Goal: Use online tool/utility: Utilize a website feature to perform a specific function

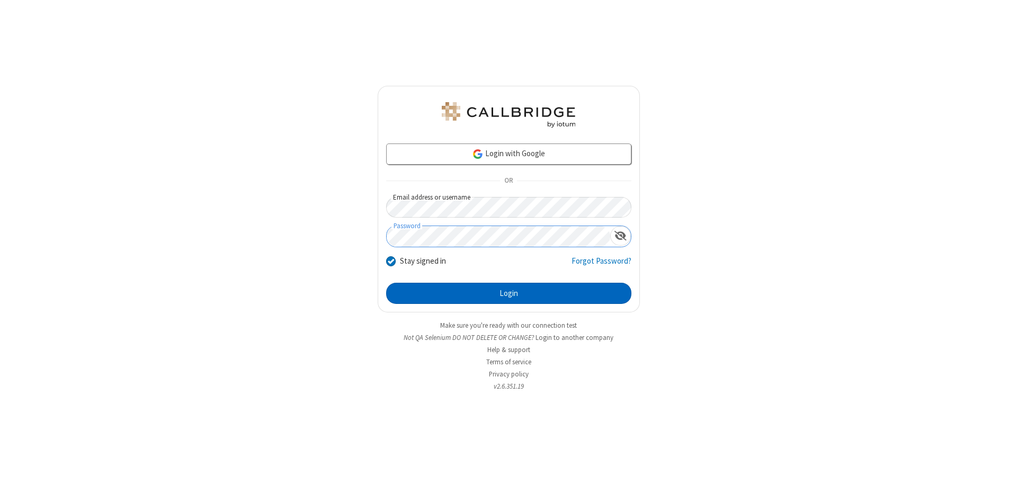
click at [508, 293] on button "Login" at bounding box center [508, 293] width 245 height 21
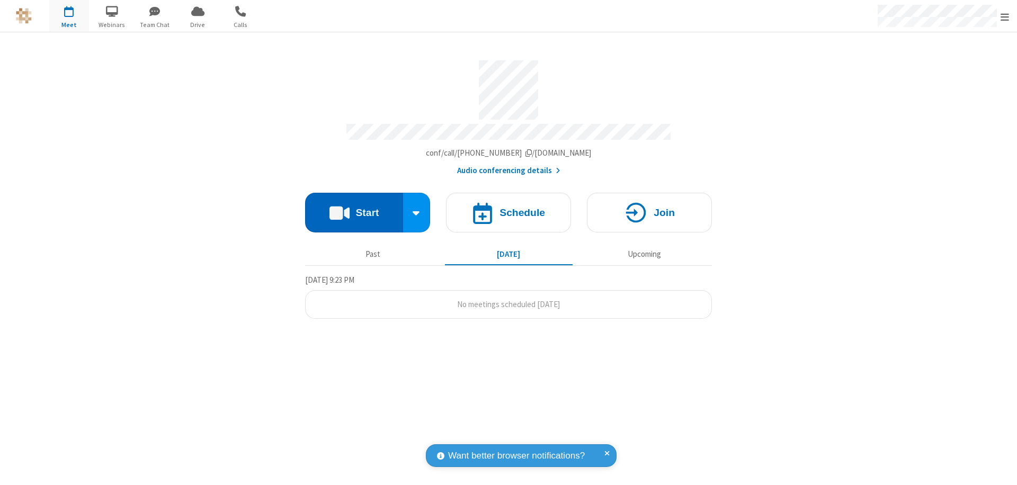
click at [354, 208] on button "Start" at bounding box center [354, 213] width 98 height 40
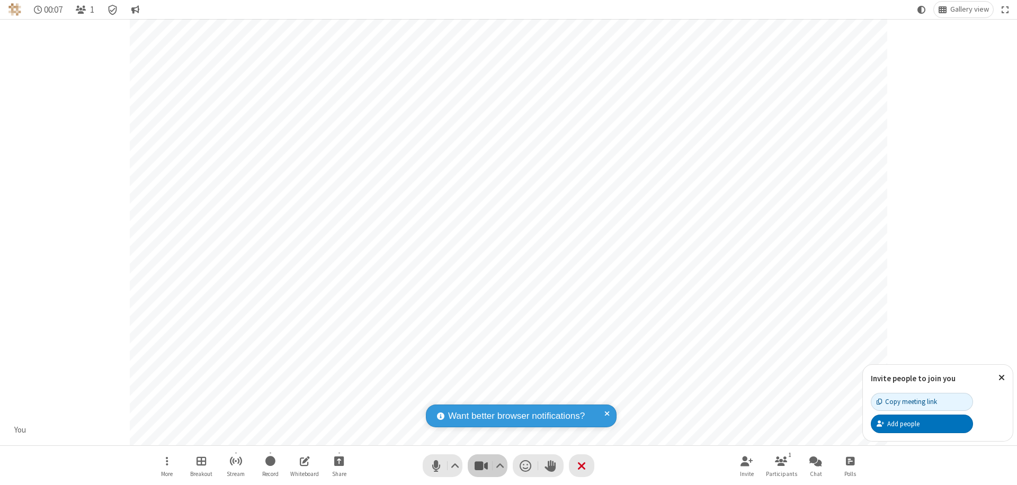
click at [481, 466] on span "Stop video (⌘+Shift+V)" at bounding box center [481, 465] width 16 height 15
click at [481, 466] on span "Start video (⌘+Shift+V)" at bounding box center [481, 465] width 16 height 15
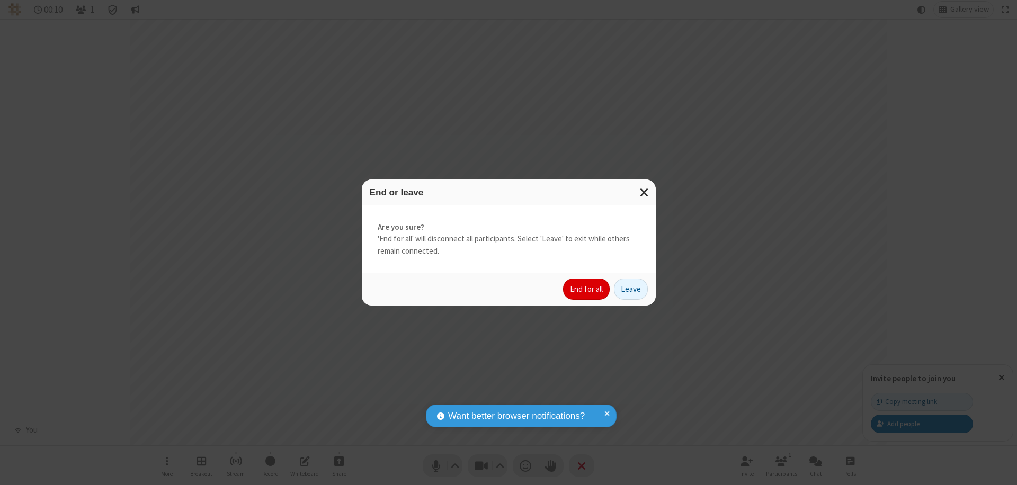
click at [587, 289] on button "End for all" at bounding box center [586, 289] width 47 height 21
